Goal: Transaction & Acquisition: Purchase product/service

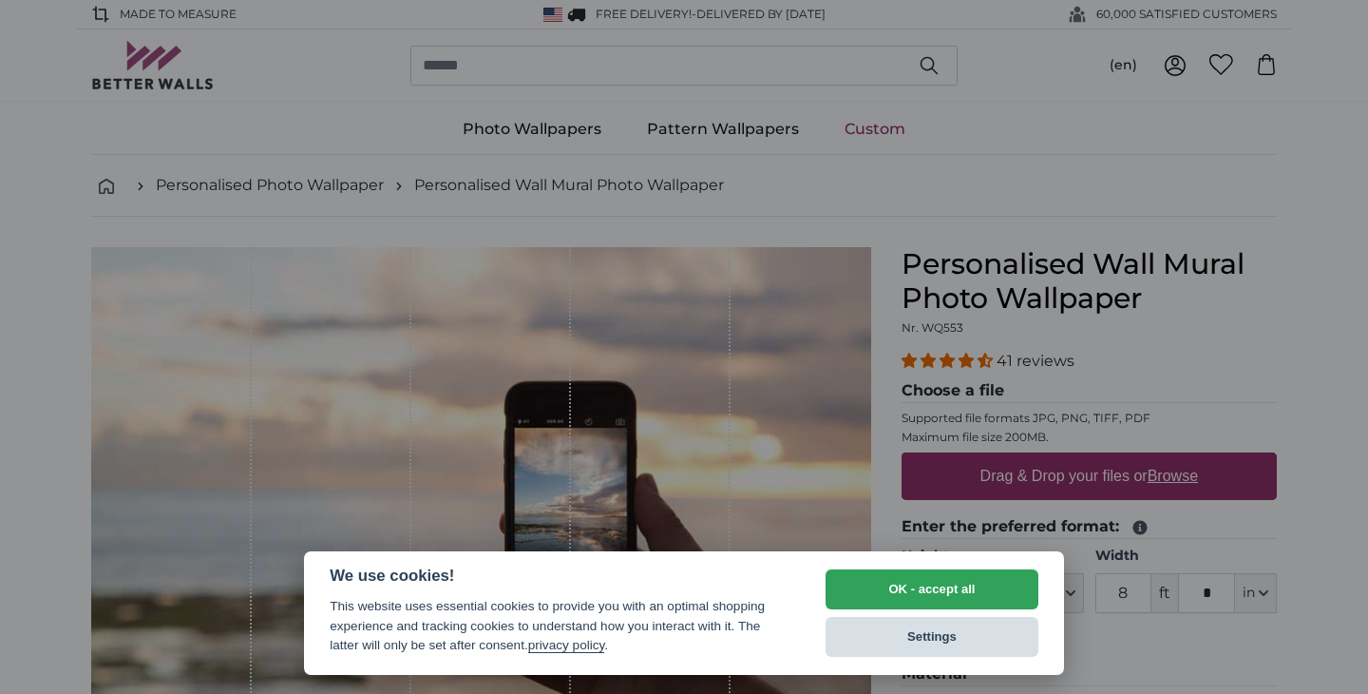
click at [914, 637] on button "Settings" at bounding box center [932, 637] width 213 height 40
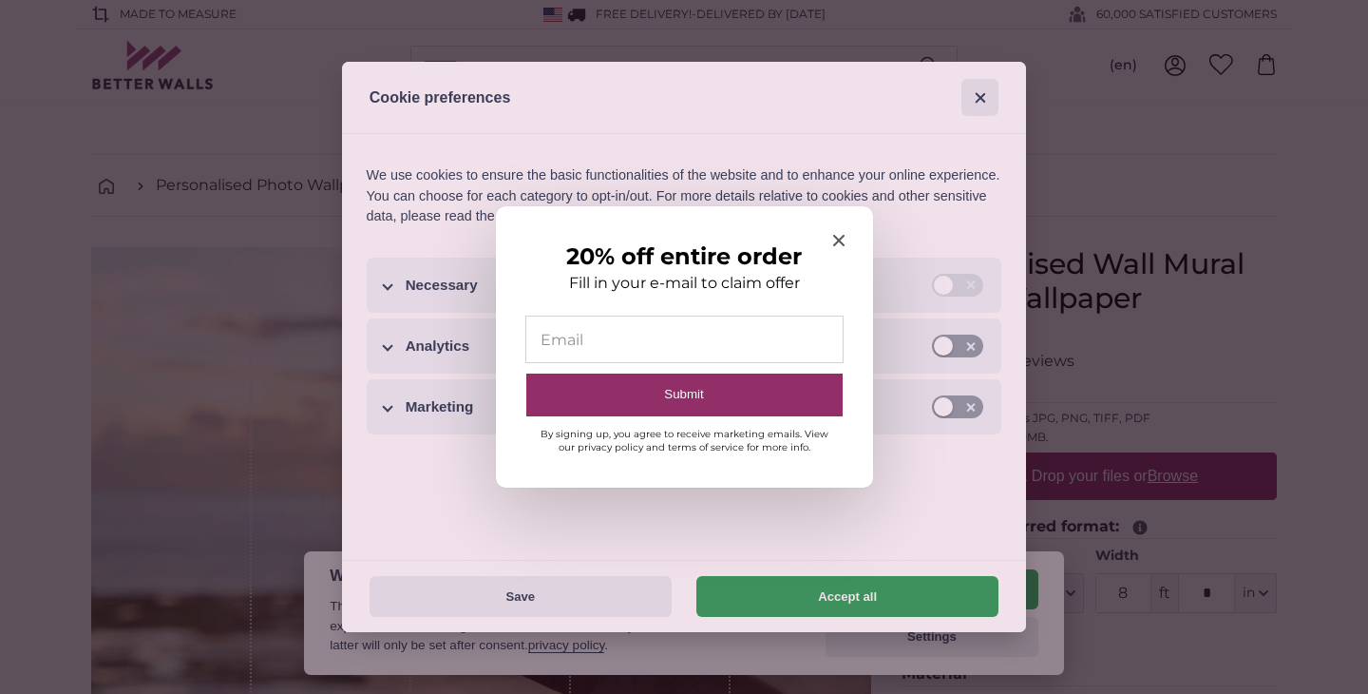
drag, startPoint x: 813, startPoint y: 602, endPoint x: 763, endPoint y: 454, distance: 155.7
click at [841, 245] on icon "Close modal" at bounding box center [838, 240] width 11 height 11
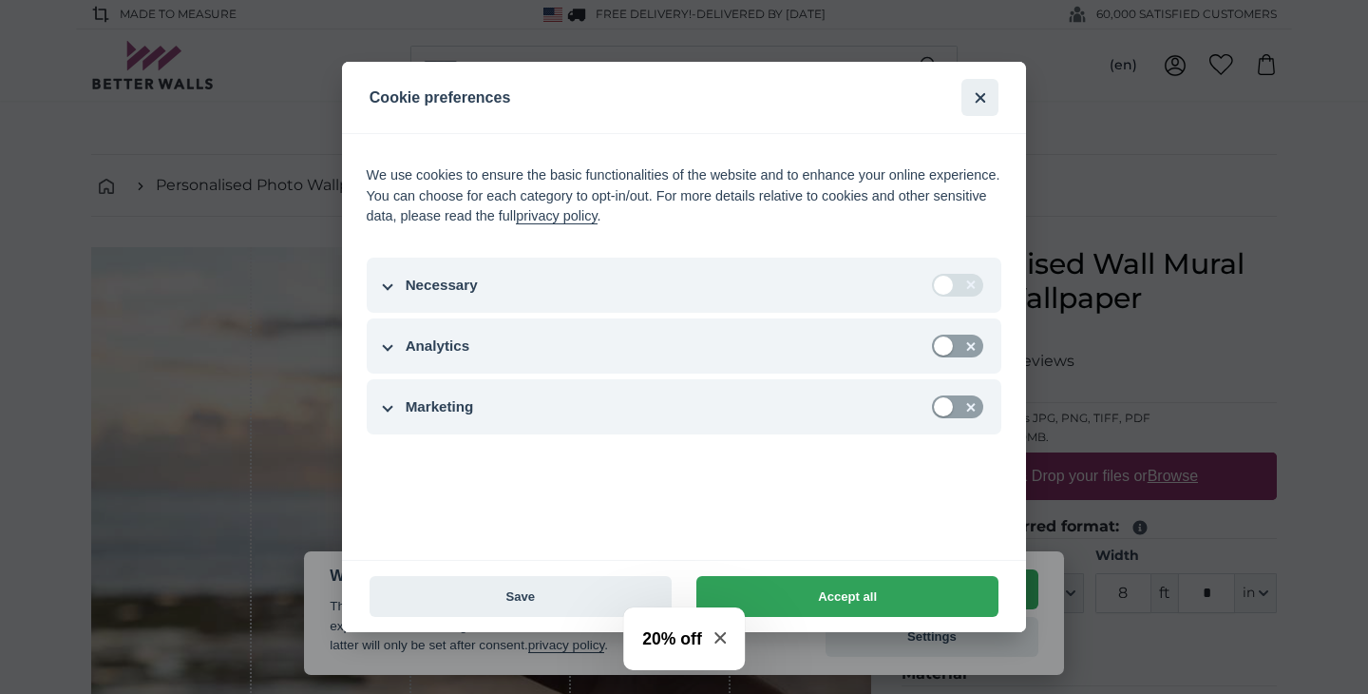
click at [519, 573] on div "Accept all Save" at bounding box center [684, 596] width 684 height 72
click at [519, 597] on button "Save" at bounding box center [521, 596] width 302 height 41
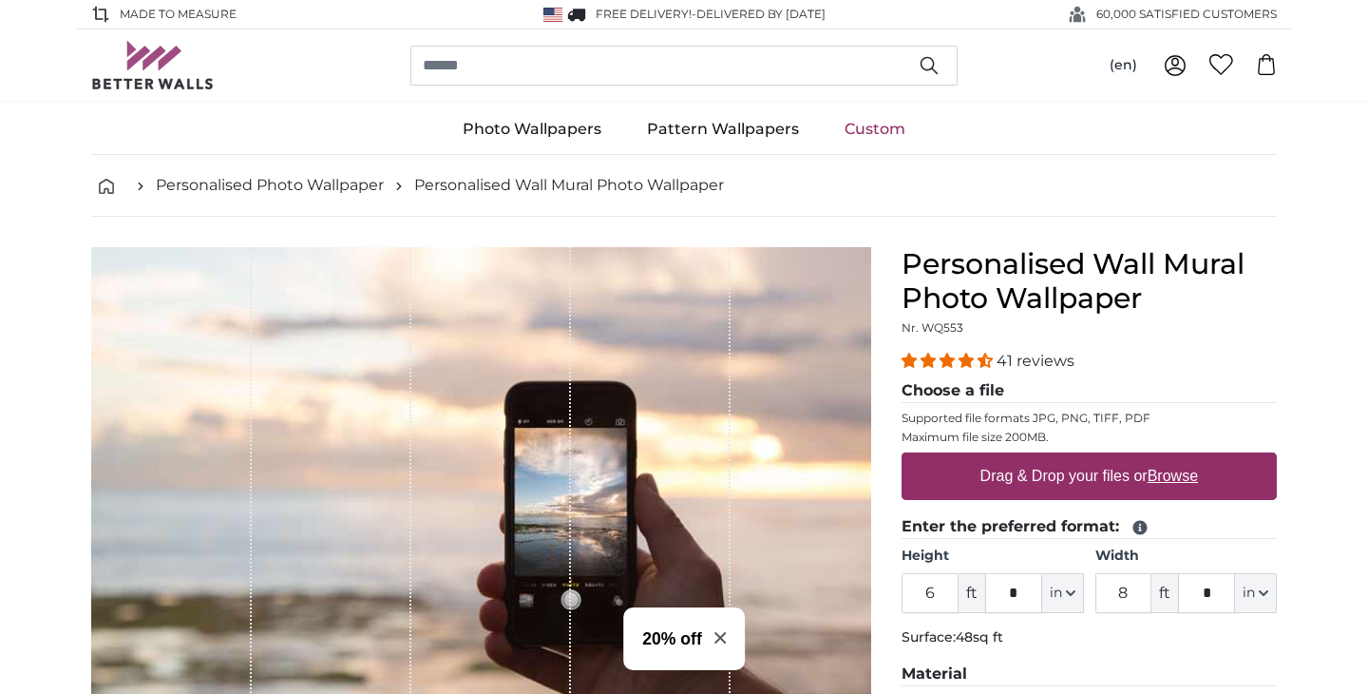
click at [660, 649] on h3 "20% off" at bounding box center [672, 638] width 60 height 25
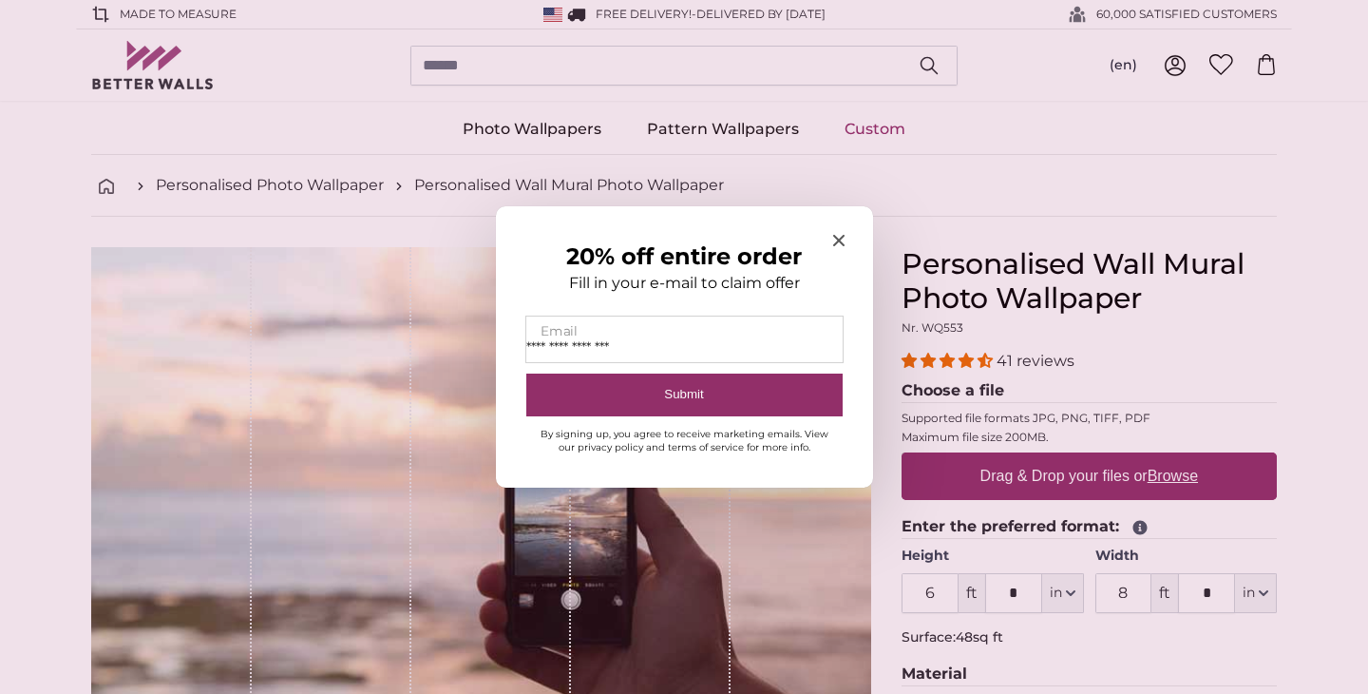
click at [547, 353] on input "**********" at bounding box center [684, 339] width 316 height 46
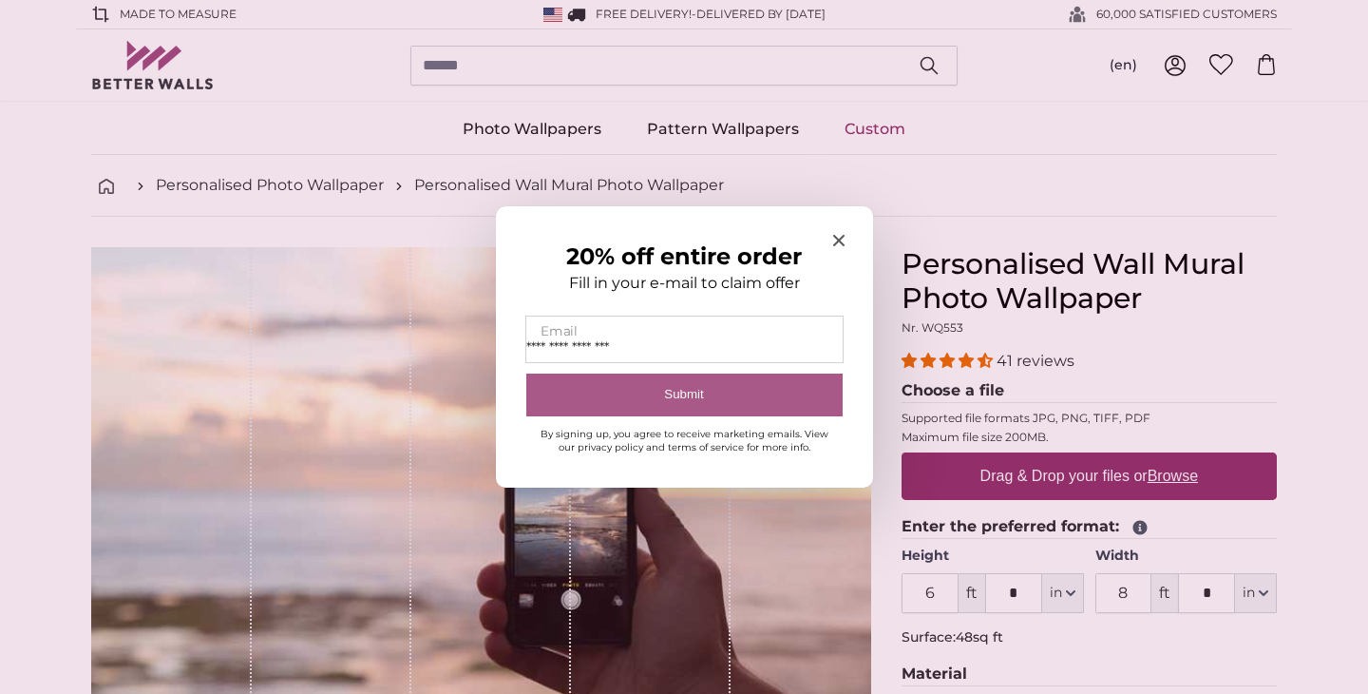
type input "**********"
click at [641, 380] on button "Submit" at bounding box center [684, 394] width 316 height 43
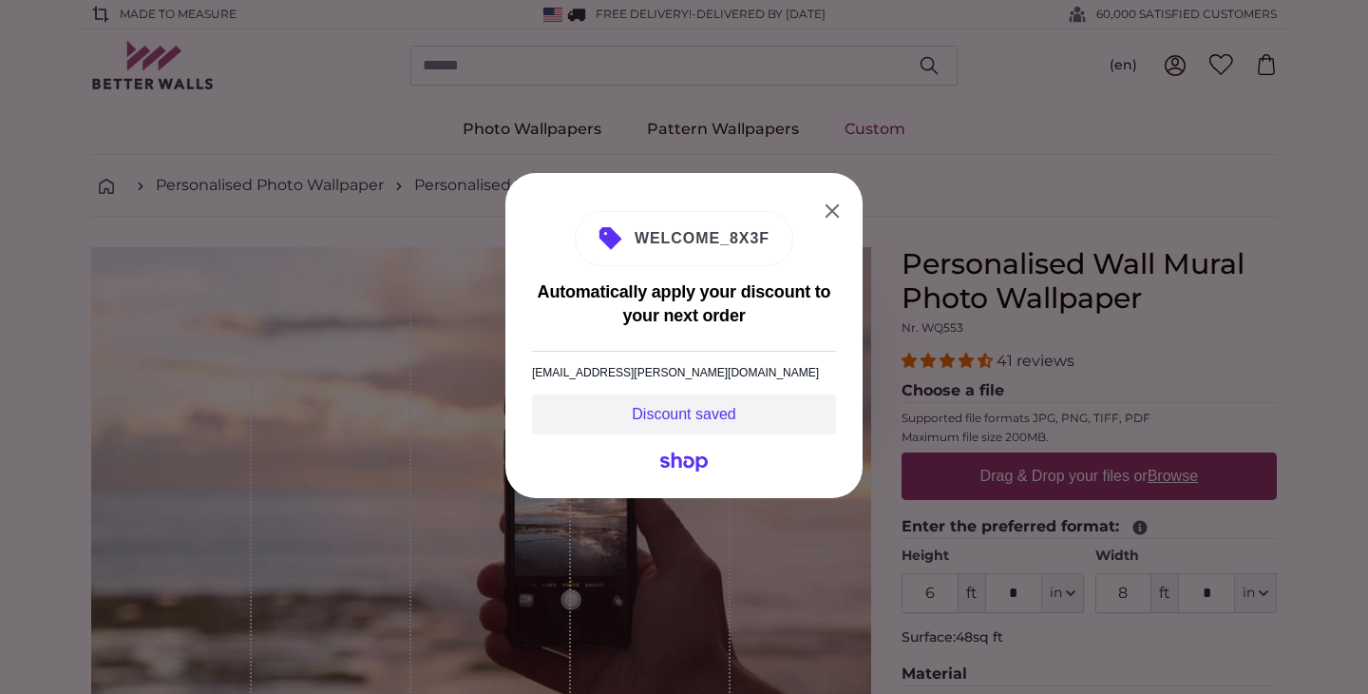
click at [727, 242] on span "WELCOME_8X3F" at bounding box center [695, 238] width 147 height 23
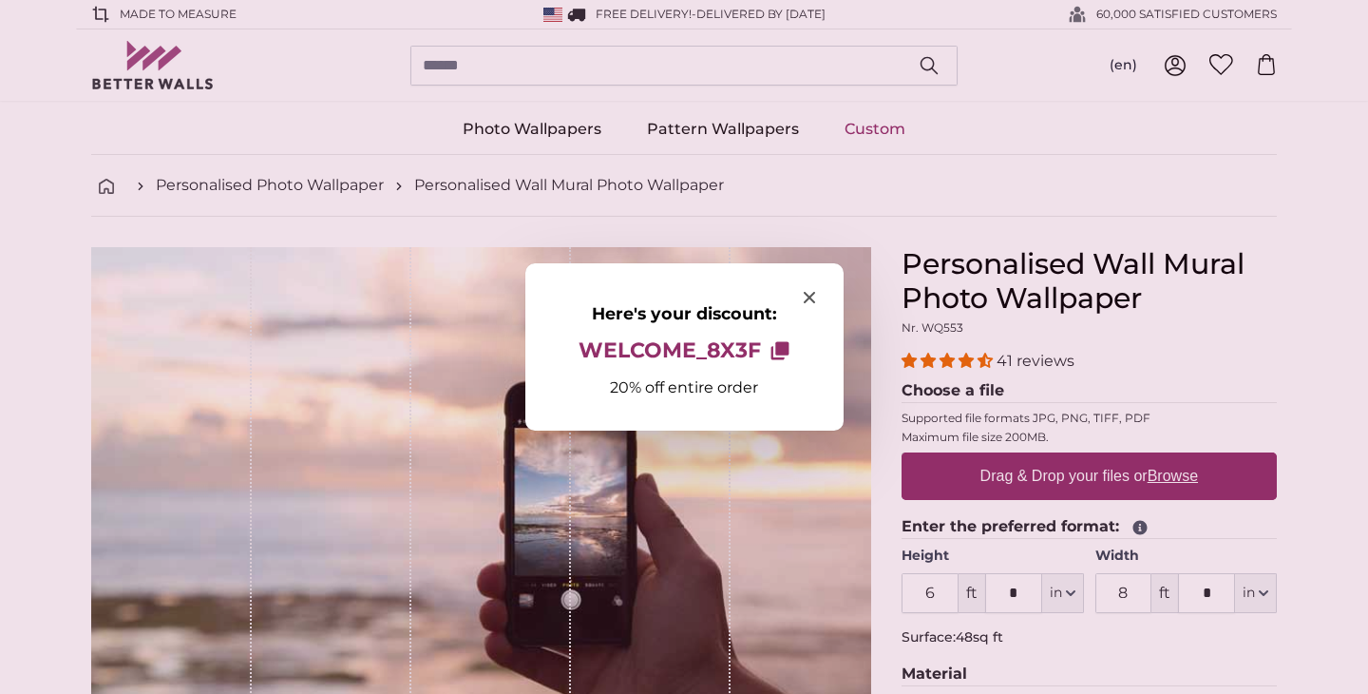
click at [1211, 356] on div at bounding box center [684, 347] width 1368 height 694
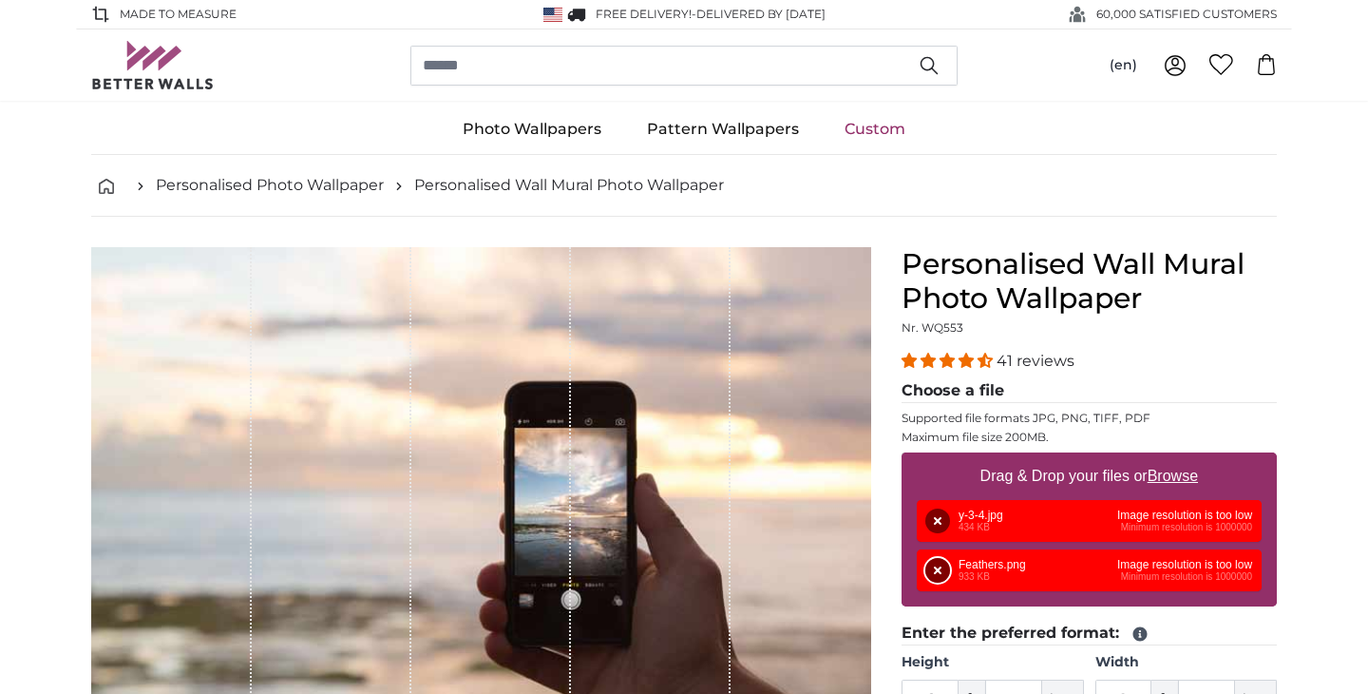
click at [941, 567] on button "Remove" at bounding box center [938, 570] width 25 height 25
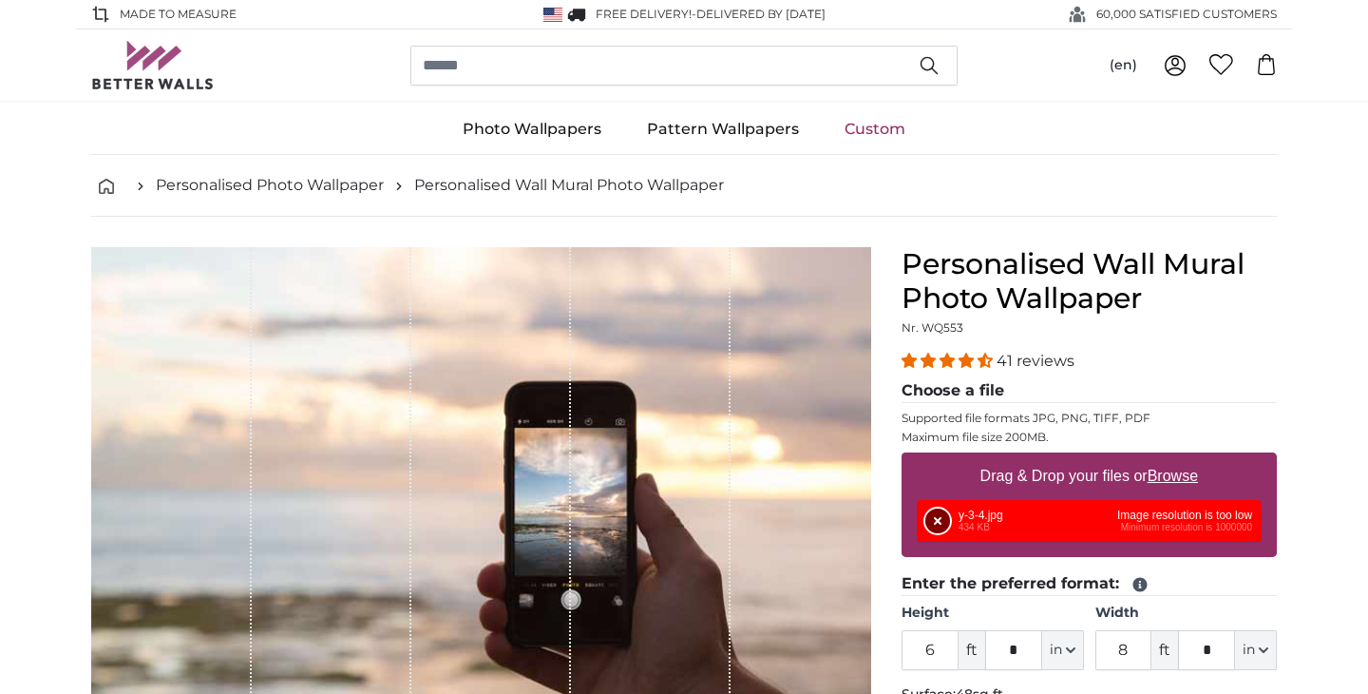
click at [937, 520] on button "Remove" at bounding box center [938, 520] width 25 height 25
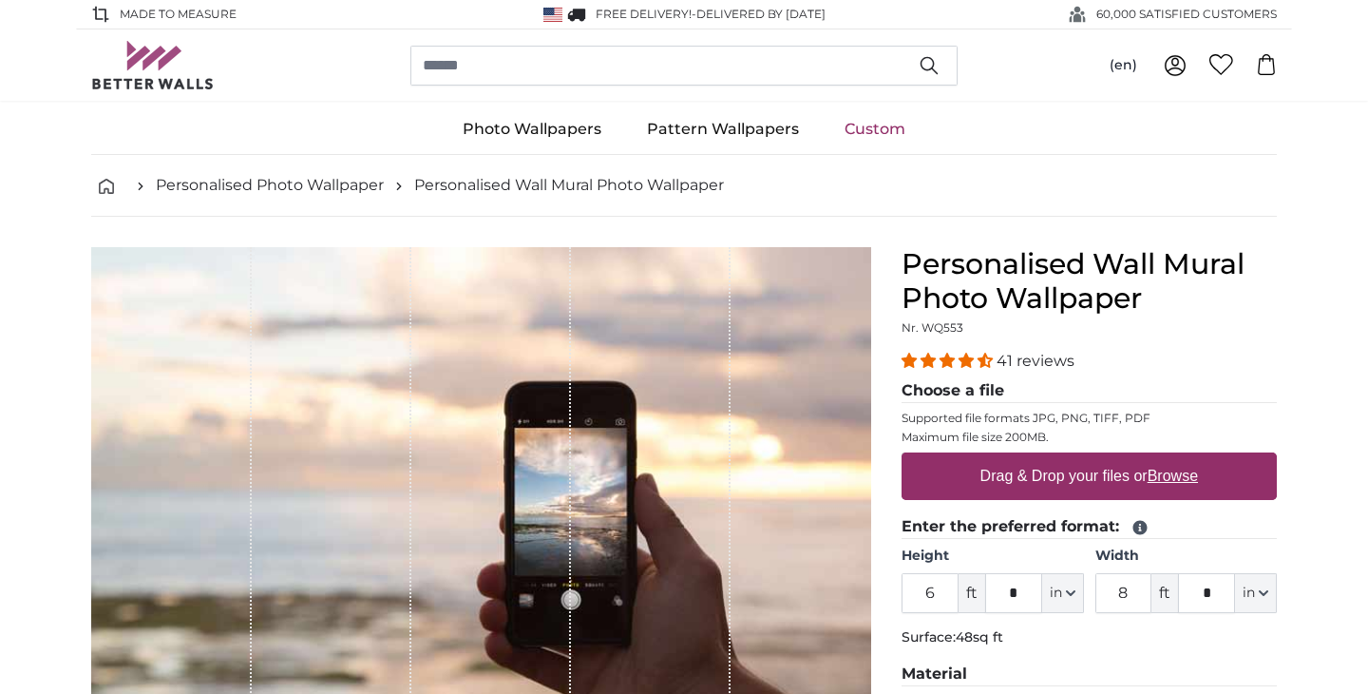
click at [1180, 481] on u "Browse" at bounding box center [1173, 476] width 50 height 16
click at [1180, 458] on input "Drag & Drop your files or Browse" at bounding box center [1089, 455] width 375 height 6
type input "**********"
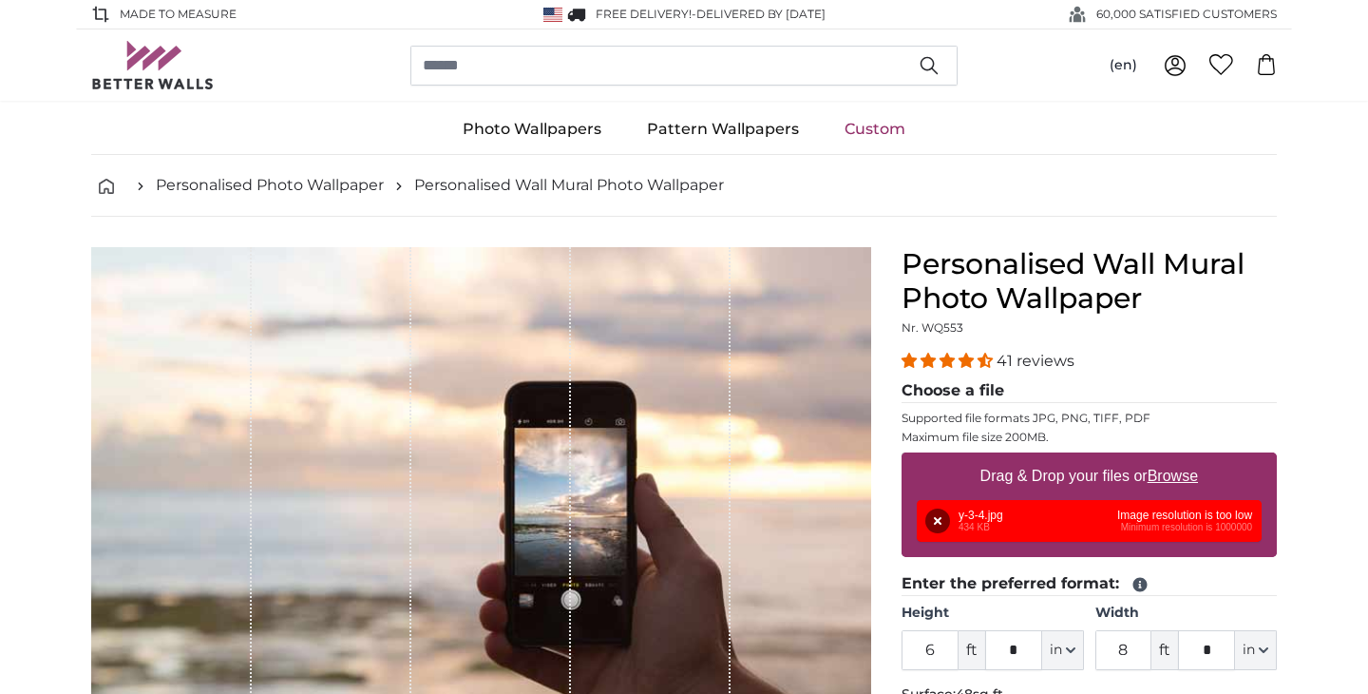
click at [1228, 372] on div "41 reviews" at bounding box center [1089, 361] width 375 height 22
